Goal: Find specific page/section: Find specific page/section

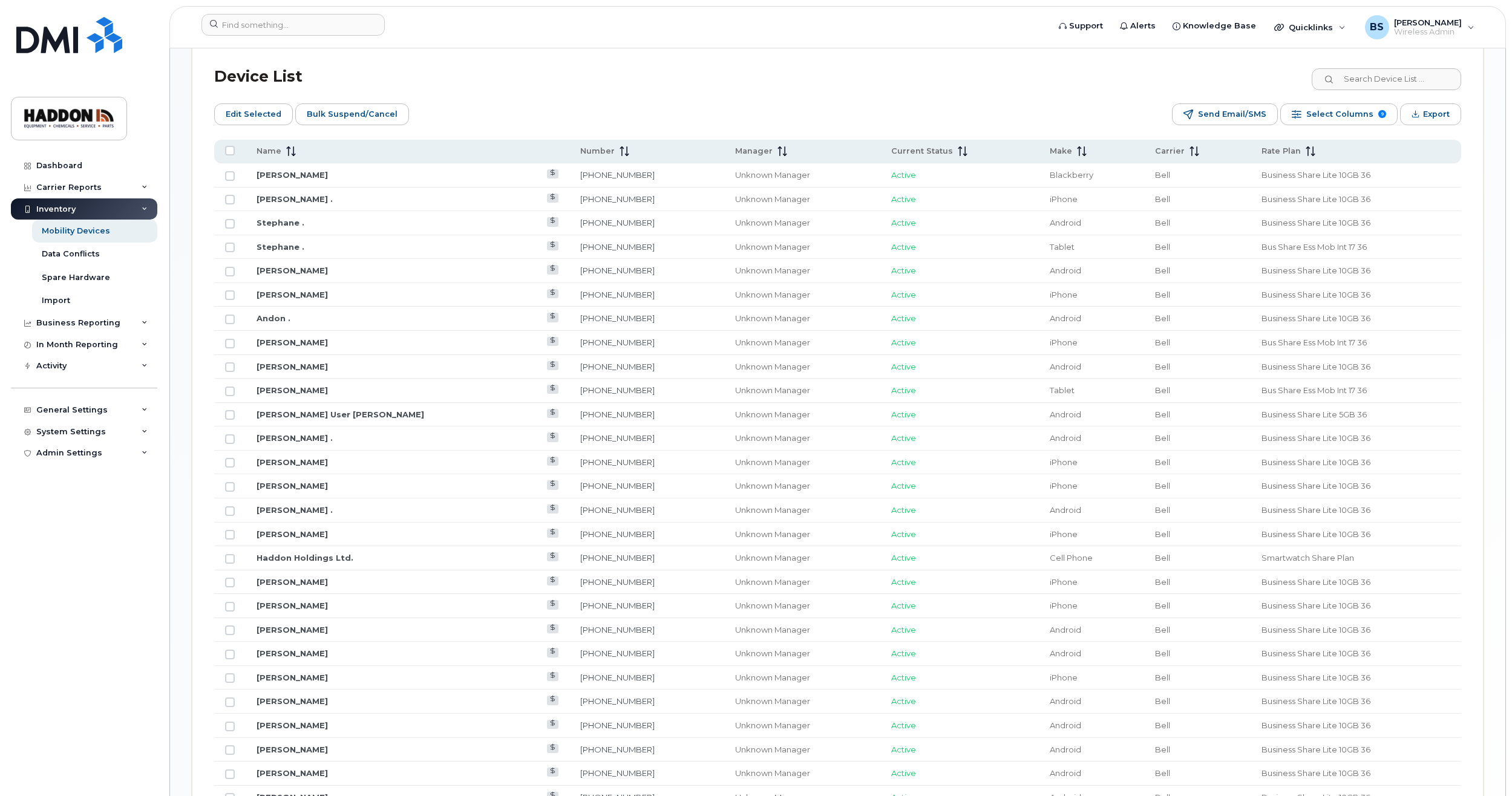
scroll to position [605, 0]
click at [289, 297] on link "[PERSON_NAME]" at bounding box center [292, 299] width 72 height 10
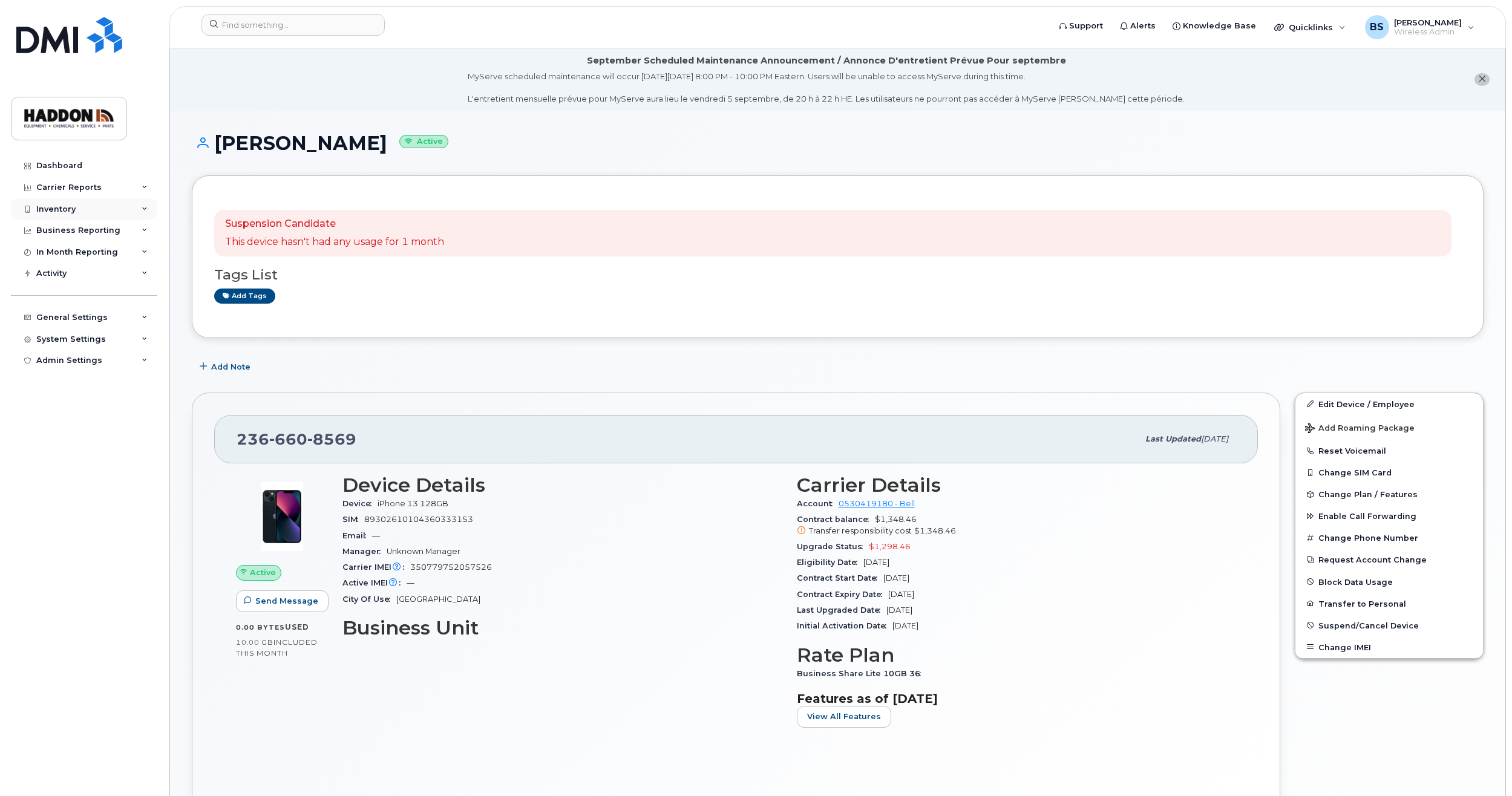
click at [68, 202] on div "Inventory" at bounding box center [84, 209] width 147 height 22
click at [84, 232] on div "Mobility Devices" at bounding box center [76, 231] width 68 height 11
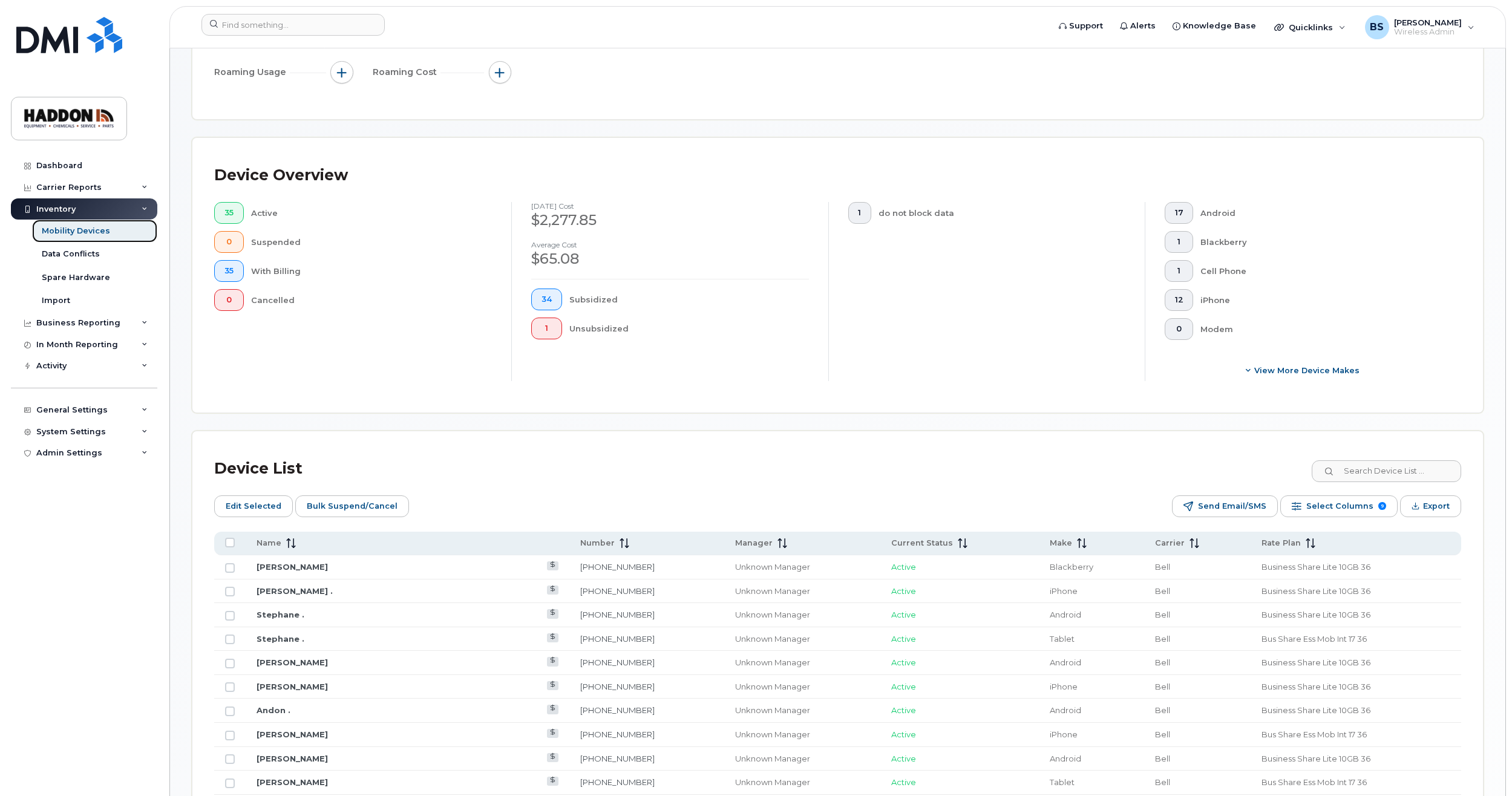
scroll to position [363, 0]
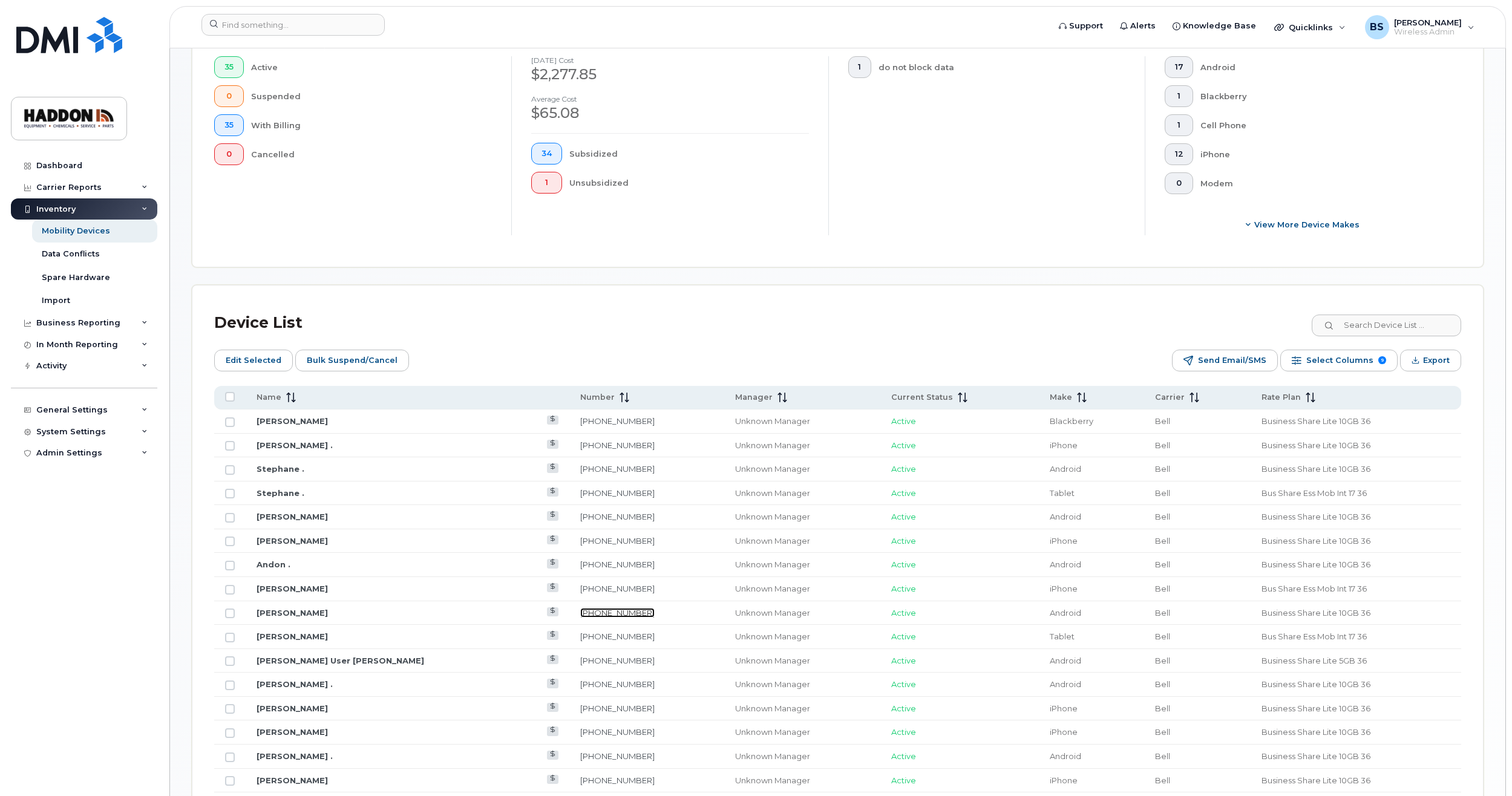
click at [580, 612] on link "250-488-2533" at bounding box center [617, 613] width 74 height 10
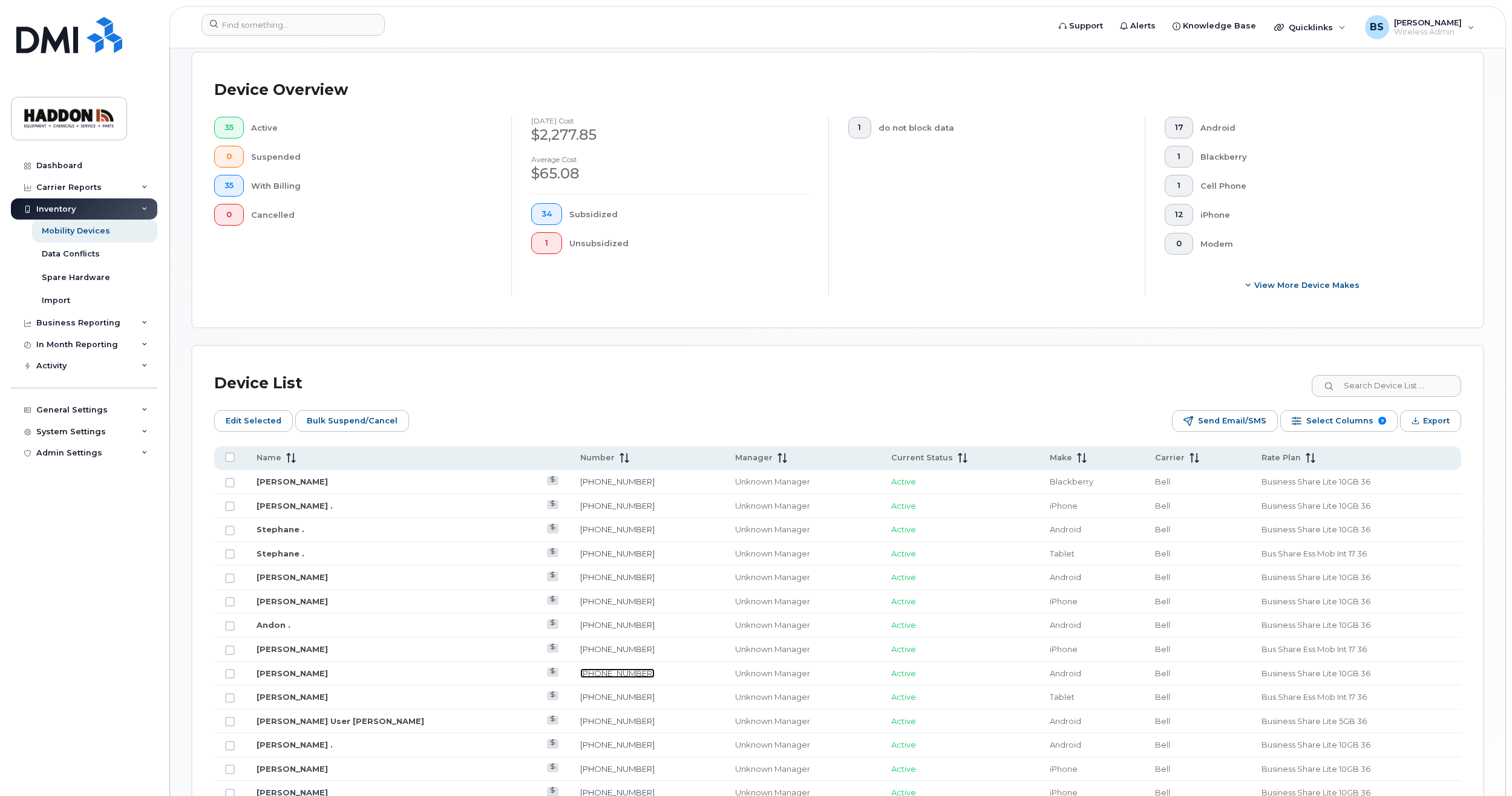
scroll to position [544, 0]
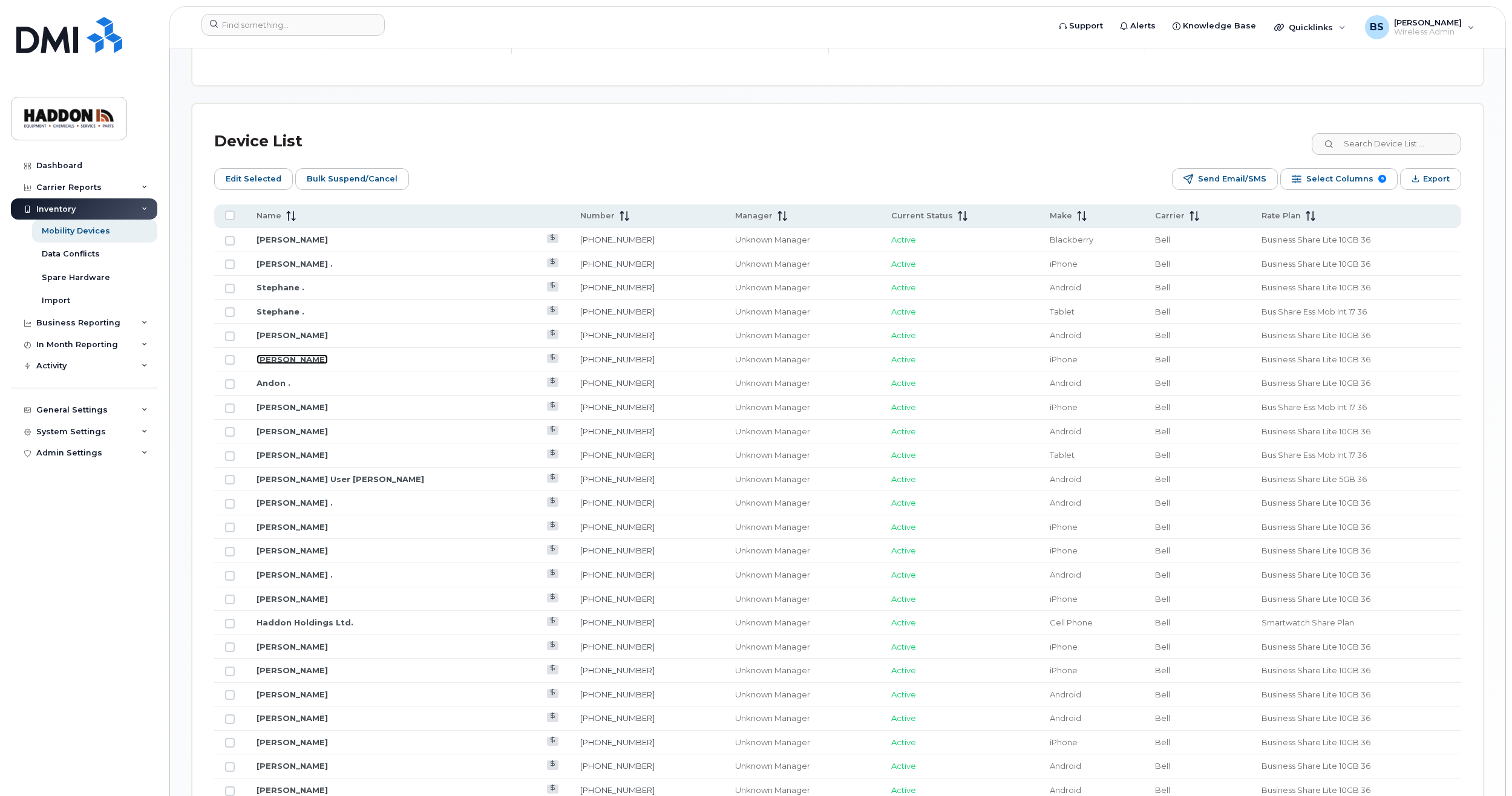
drag, startPoint x: 301, startPoint y: 360, endPoint x: 310, endPoint y: 372, distance: 15.0
click at [301, 360] on link "Duncan Whitley" at bounding box center [292, 359] width 72 height 10
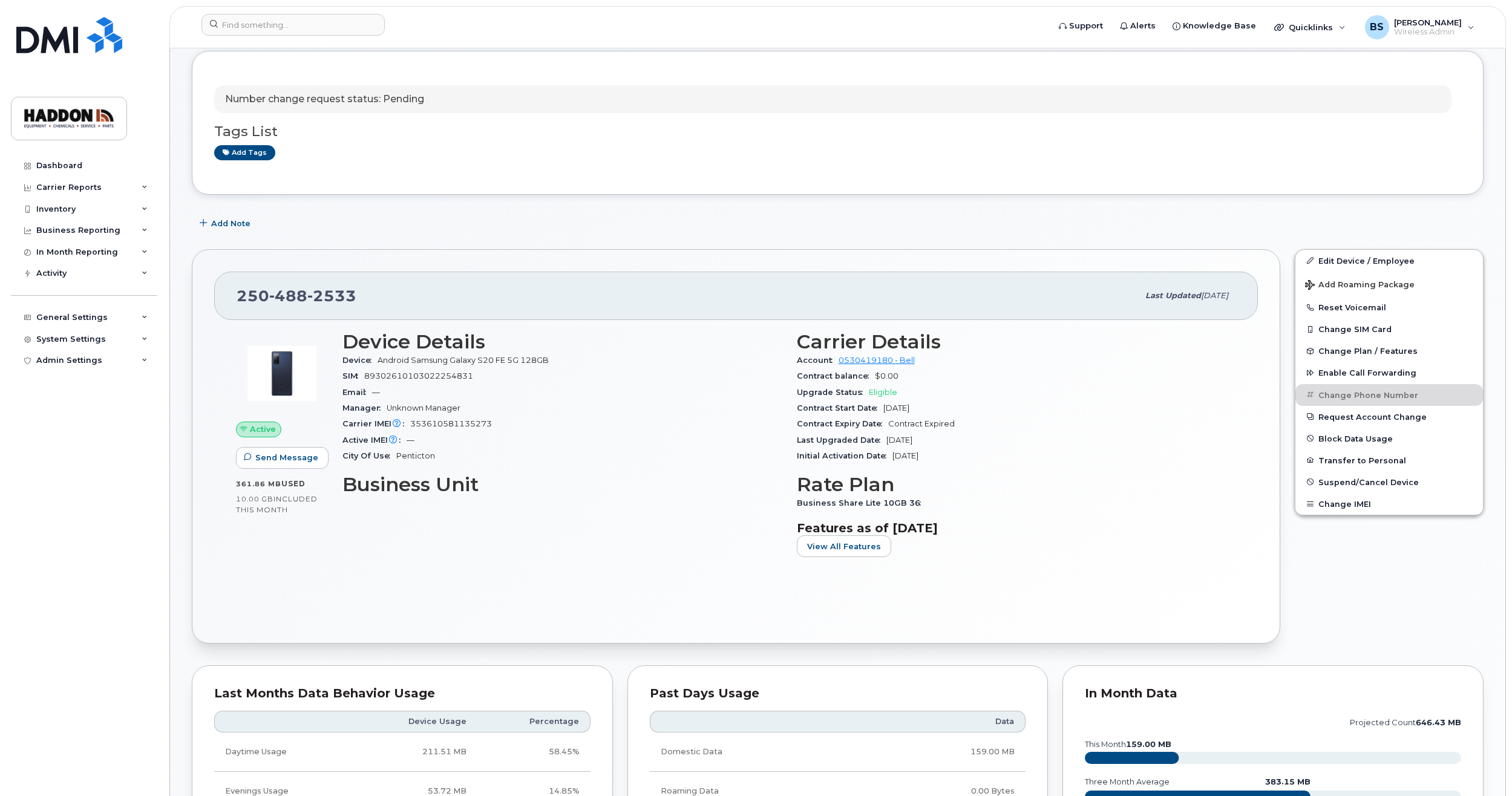
scroll to position [121, 0]
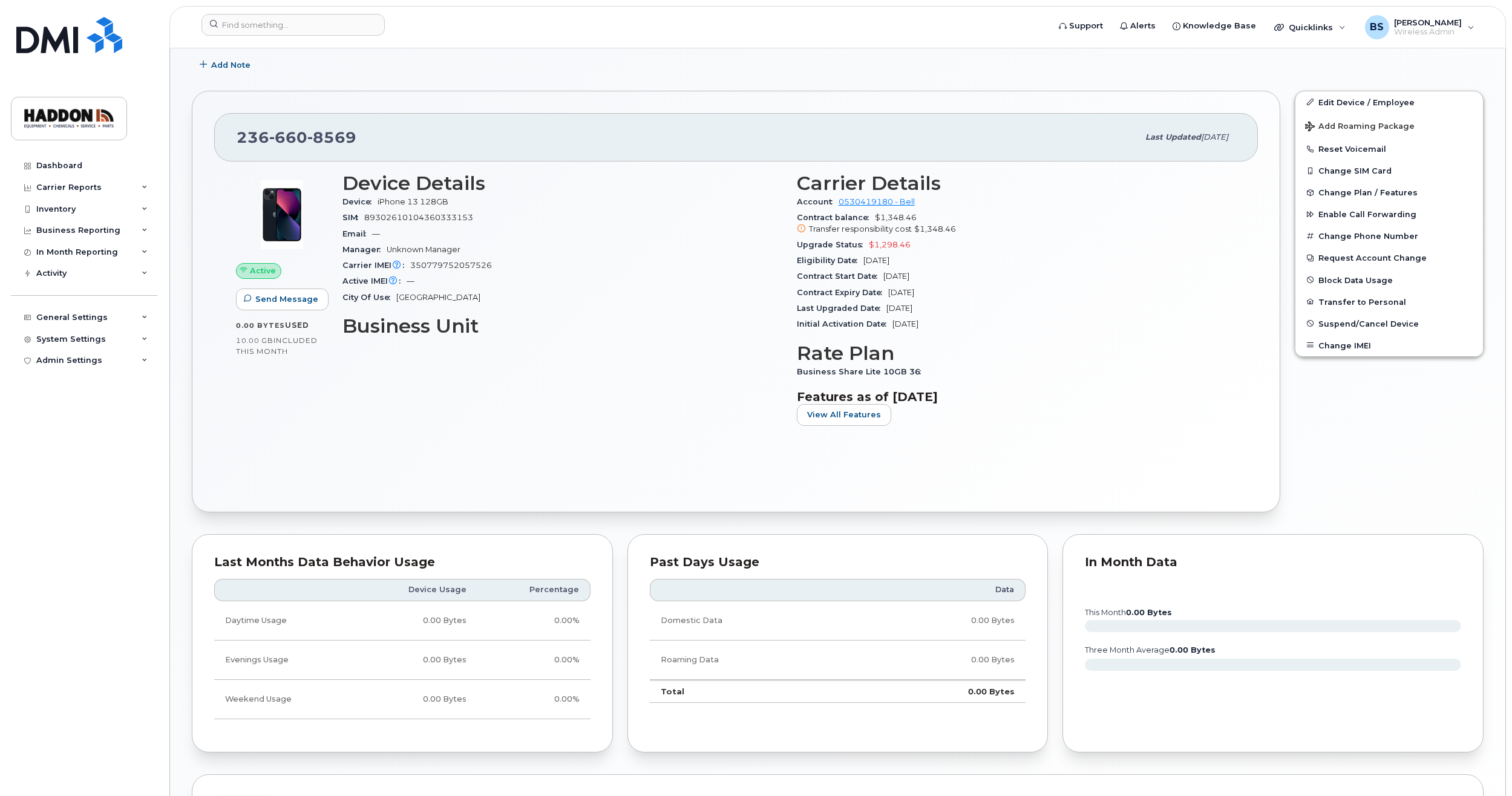
scroll to position [302, 0]
click at [803, 227] on icon at bounding box center [801, 228] width 8 height 8
click at [150, 205] on div "Inventory" at bounding box center [84, 209] width 147 height 22
click at [97, 231] on div "Mobility Devices" at bounding box center [76, 231] width 68 height 11
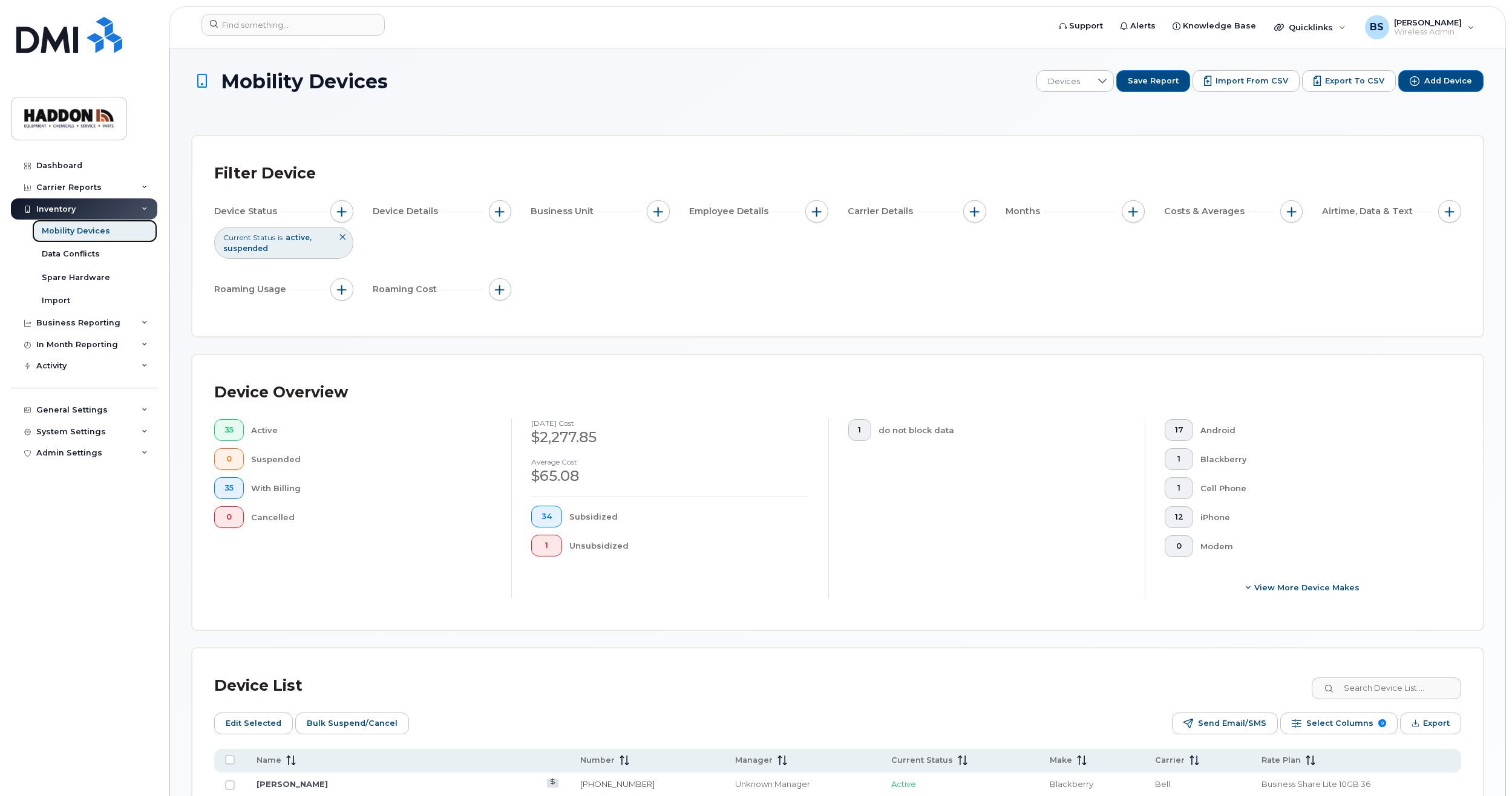
scroll to position [302, 0]
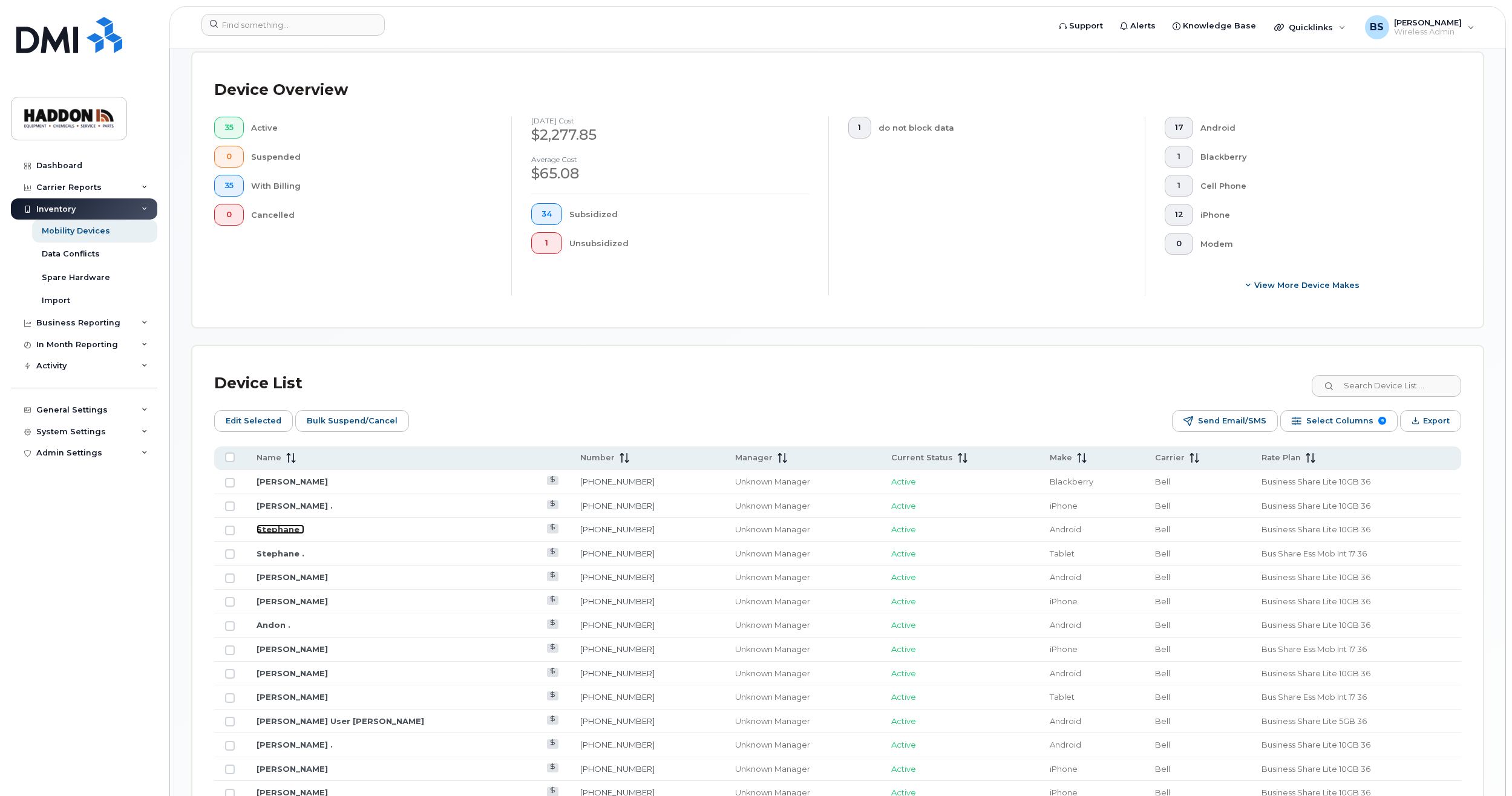
click at [273, 526] on link "Stephane ." at bounding box center [281, 529] width 48 height 10
click at [277, 551] on link "Stephane ." at bounding box center [281, 553] width 48 height 10
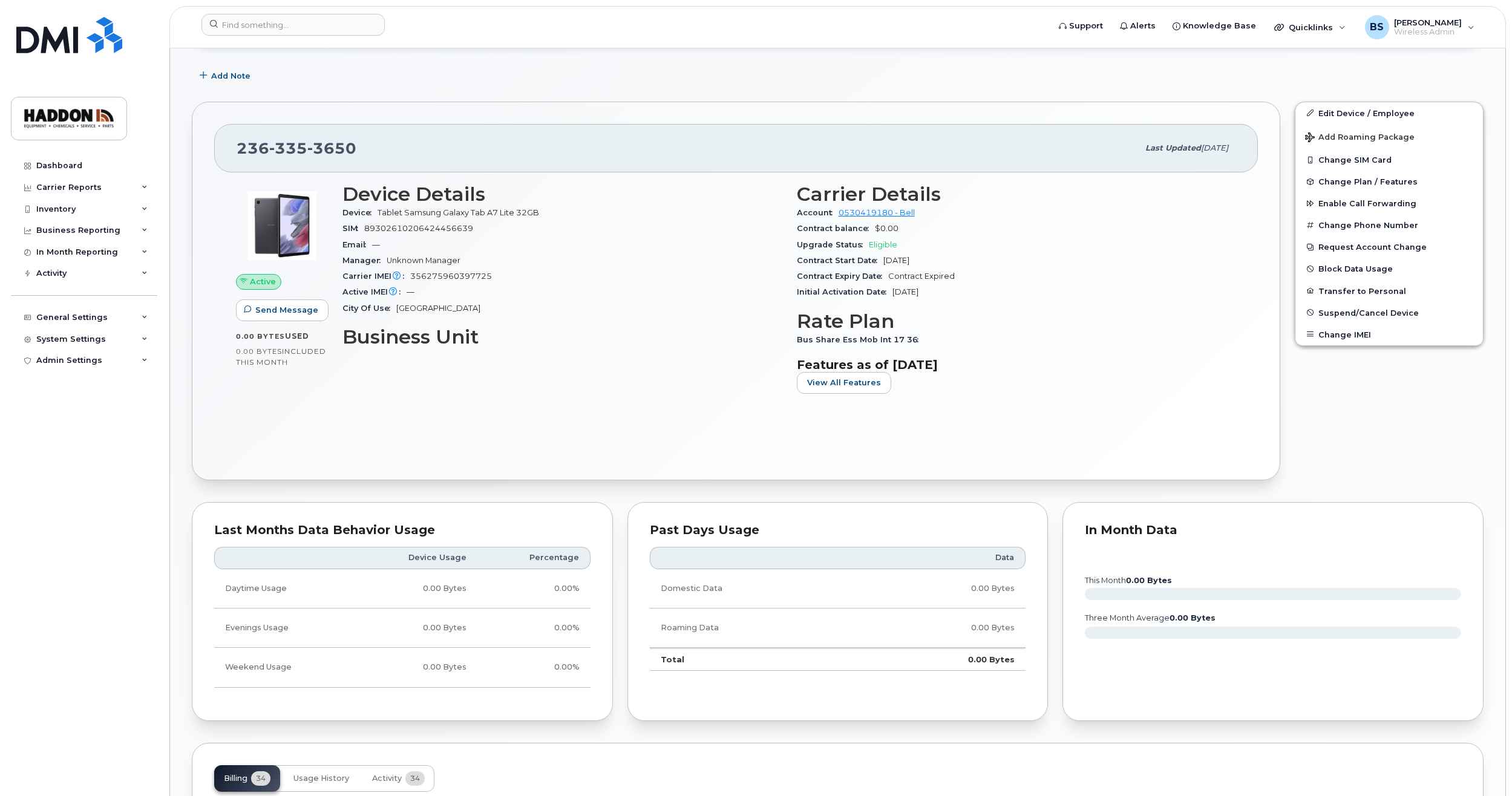
scroll to position [242, 0]
